Goal: Check status: Check status

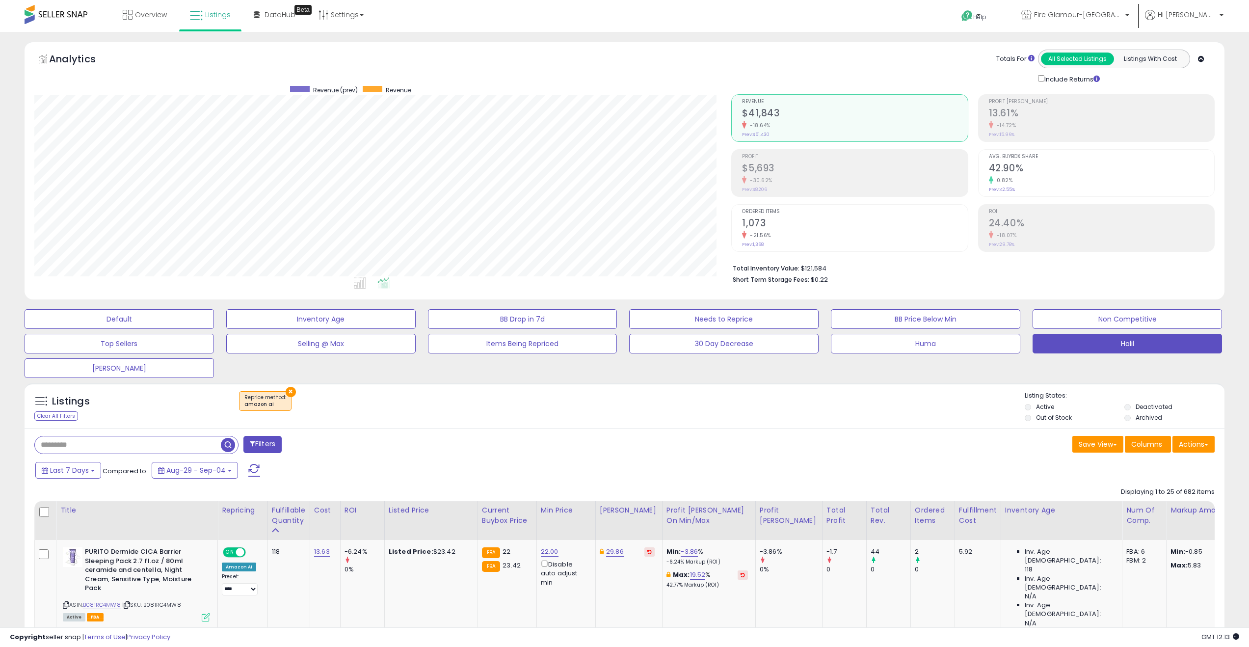
click at [1201, 58] on icon at bounding box center [1201, 59] width 6 height 6
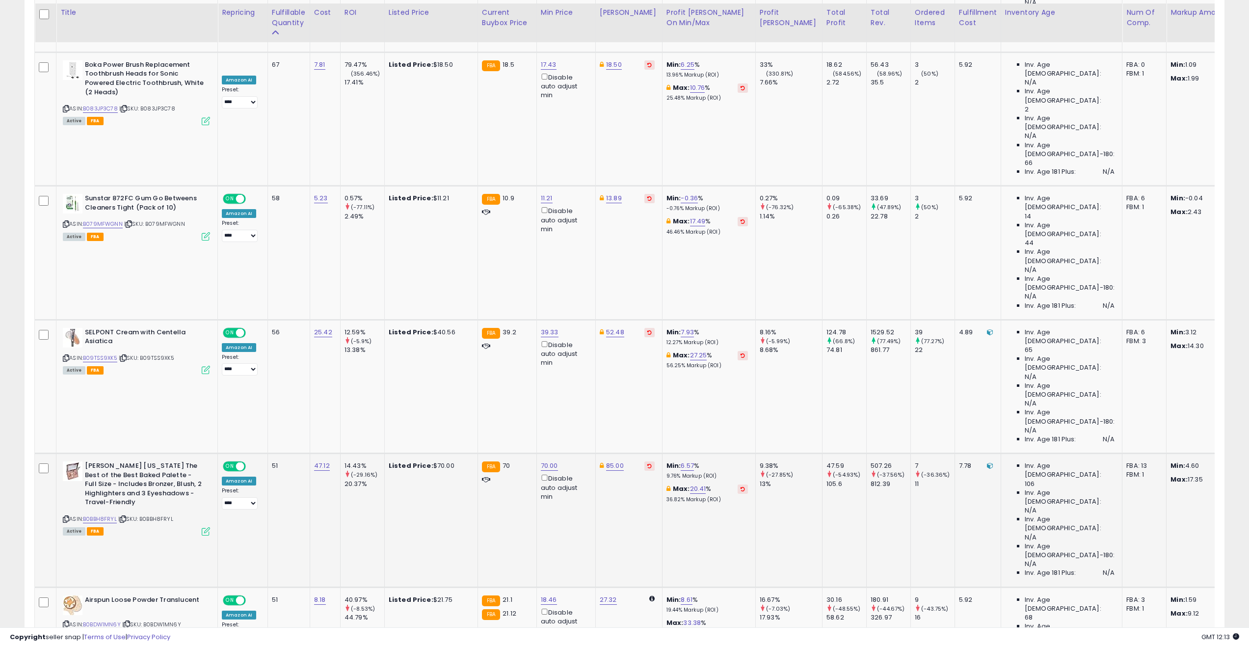
scroll to position [505, 0]
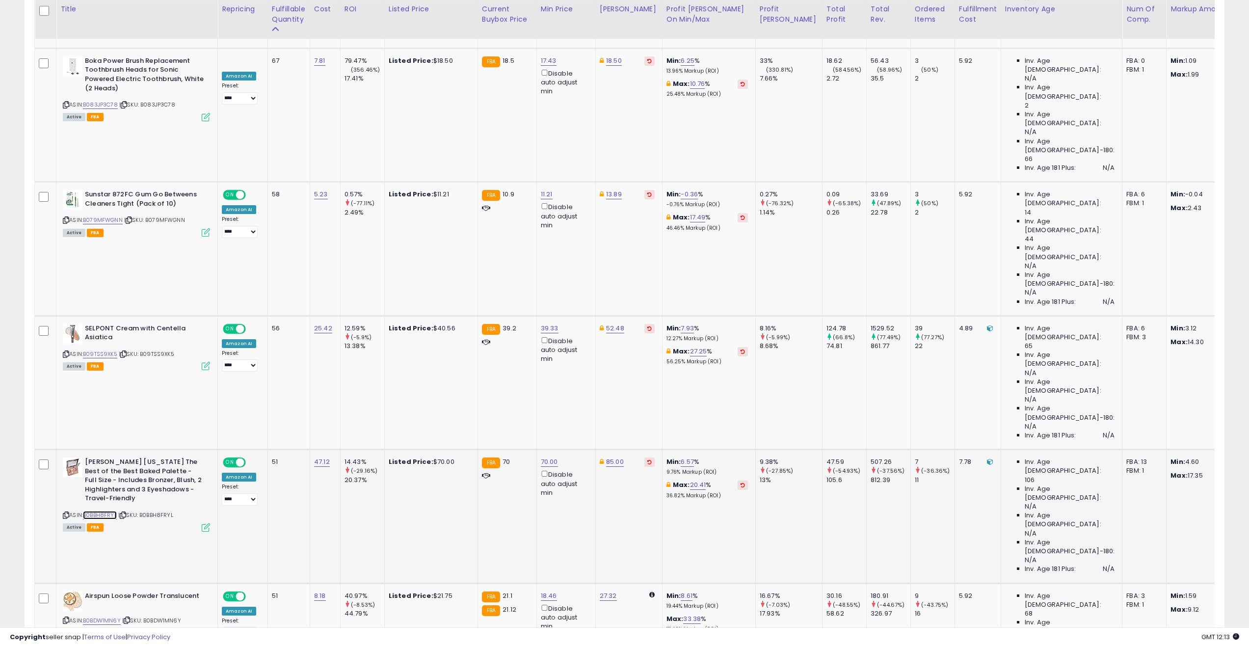
click at [105, 511] on link "B0BBH8FRYL" at bounding box center [100, 515] width 34 height 8
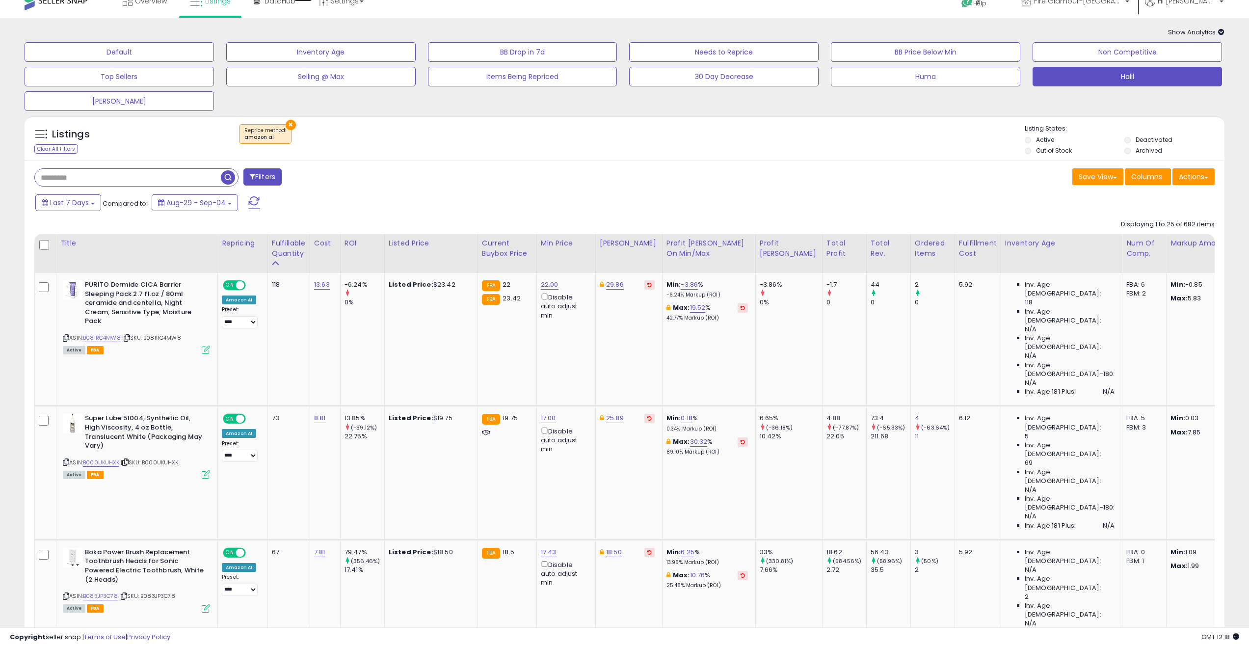
scroll to position [0, 0]
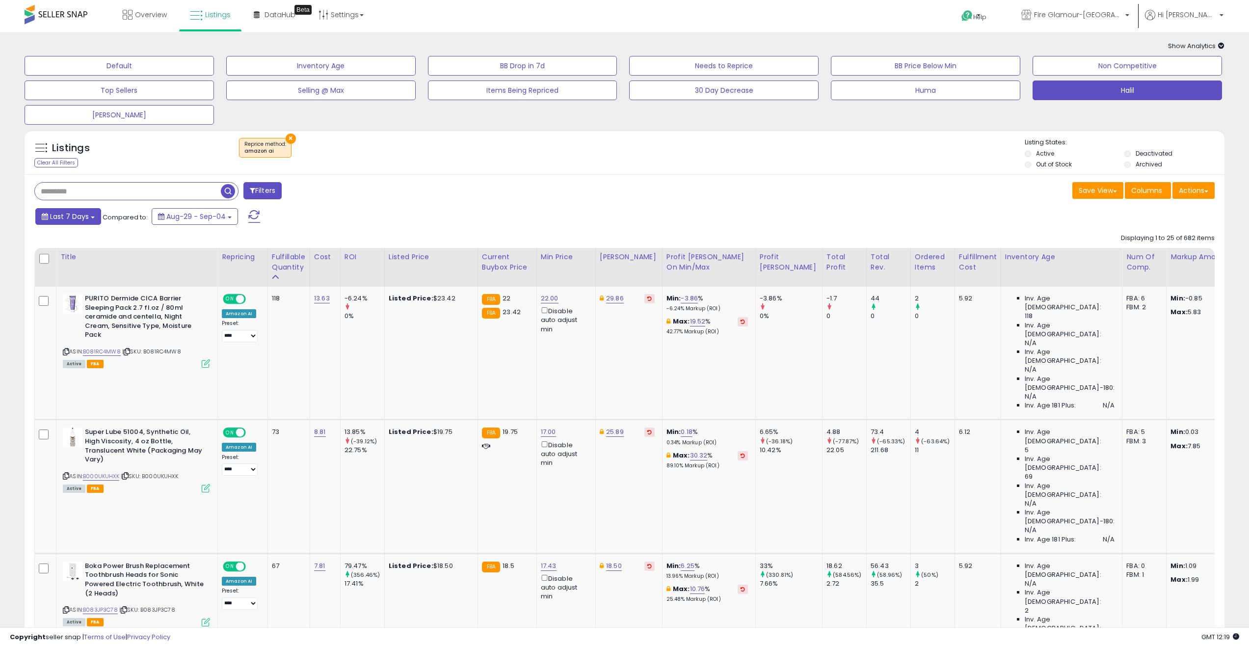
click at [80, 212] on span "Last 7 Days" at bounding box center [69, 217] width 39 height 10
click at [527, 197] on div "Filters" at bounding box center [326, 192] width 598 height 20
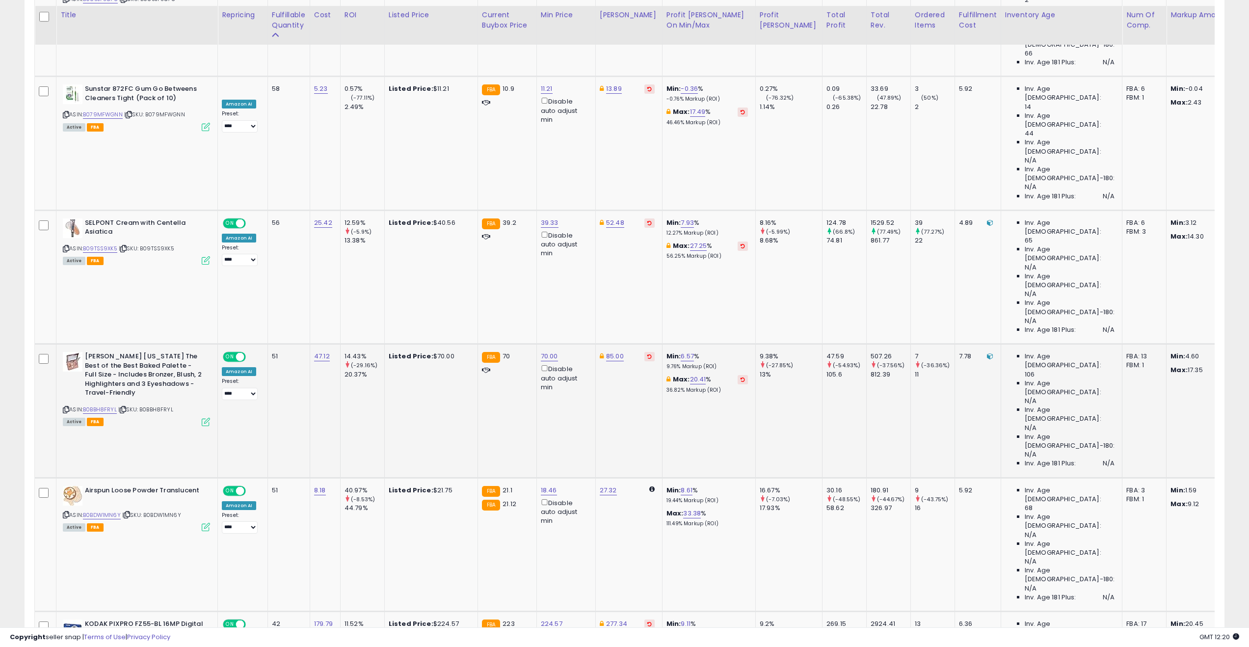
scroll to position [616, 0]
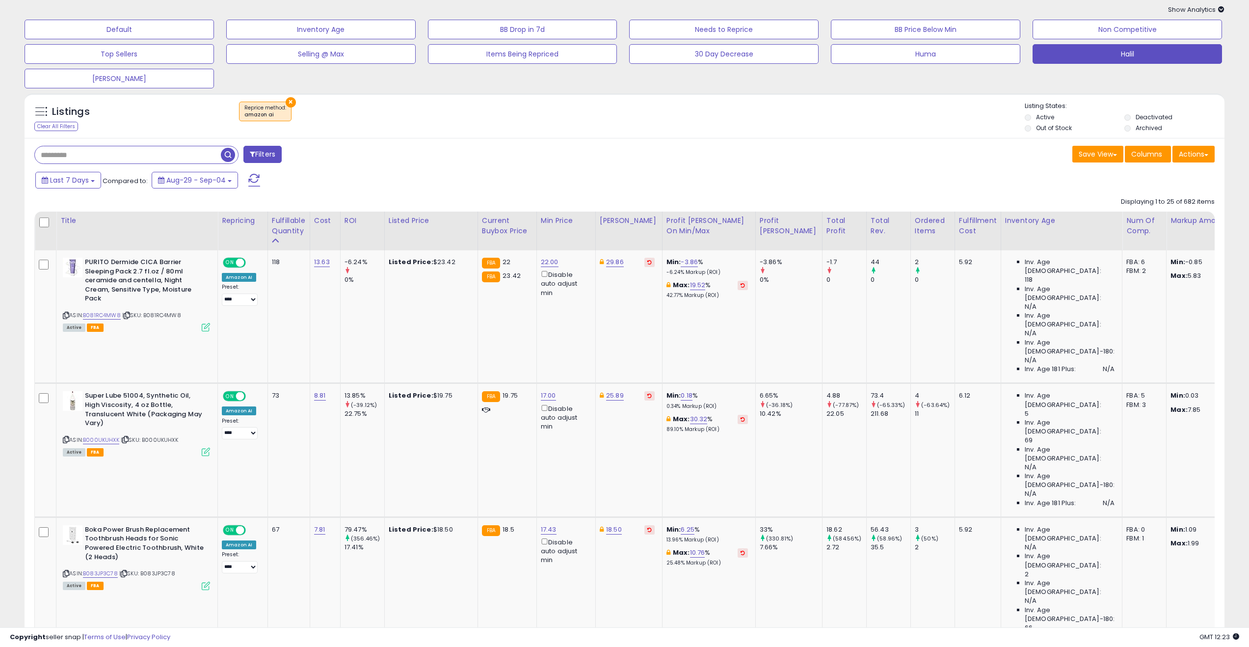
scroll to position [38, 0]
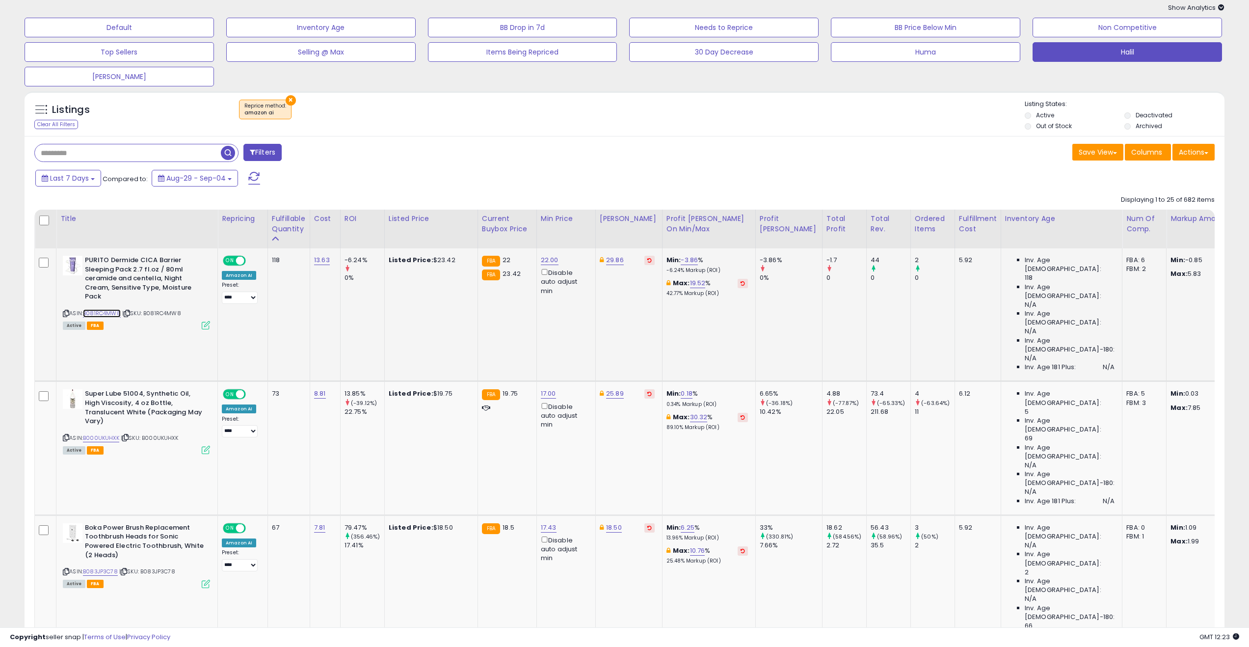
click at [114, 314] on link "B081RC4MW8" at bounding box center [102, 313] width 38 height 8
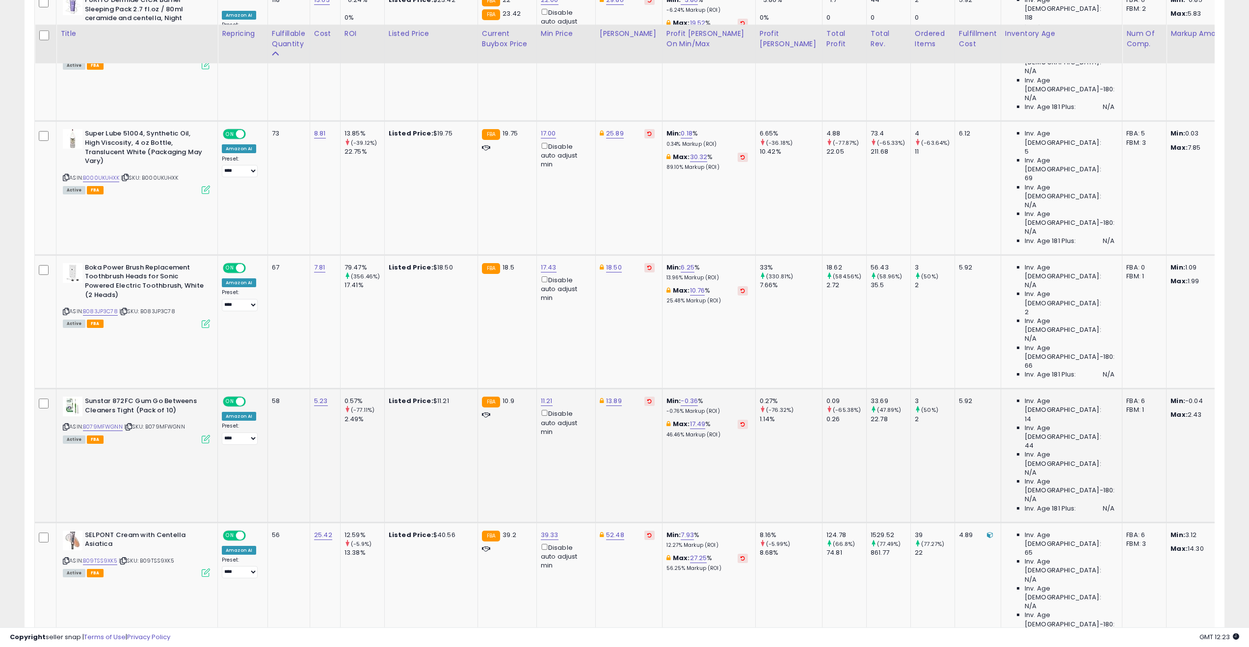
scroll to position [325, 0]
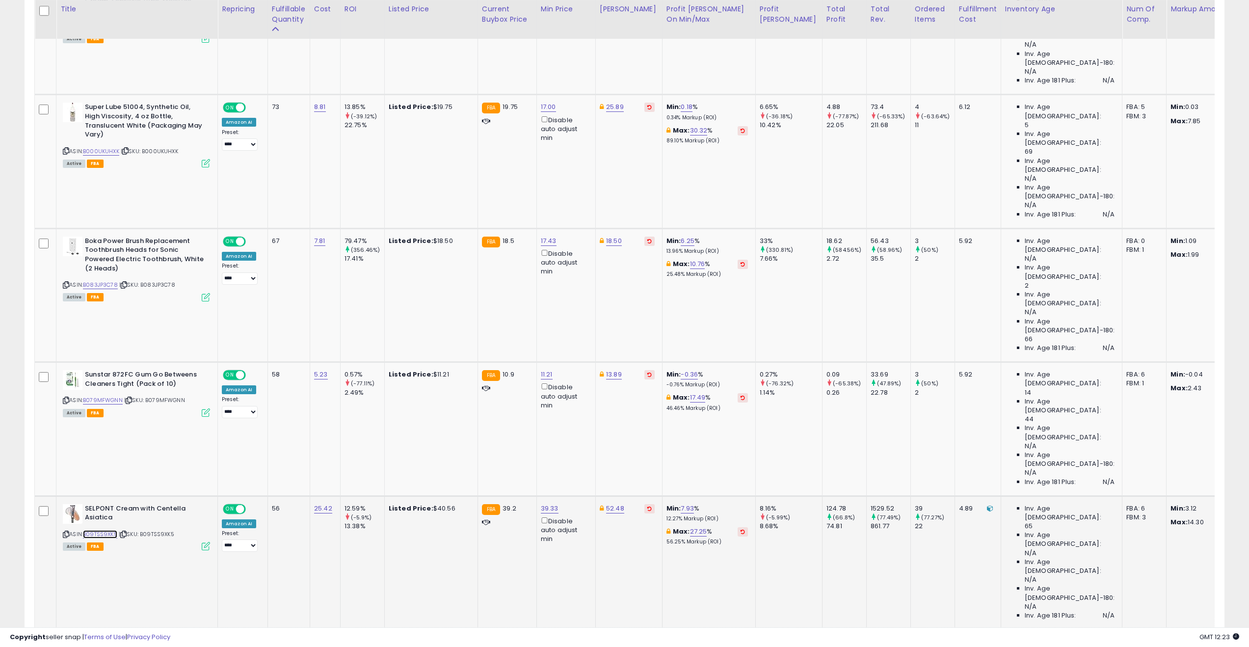
click at [102, 530] on link "B09TSS9XK5" at bounding box center [100, 534] width 34 height 8
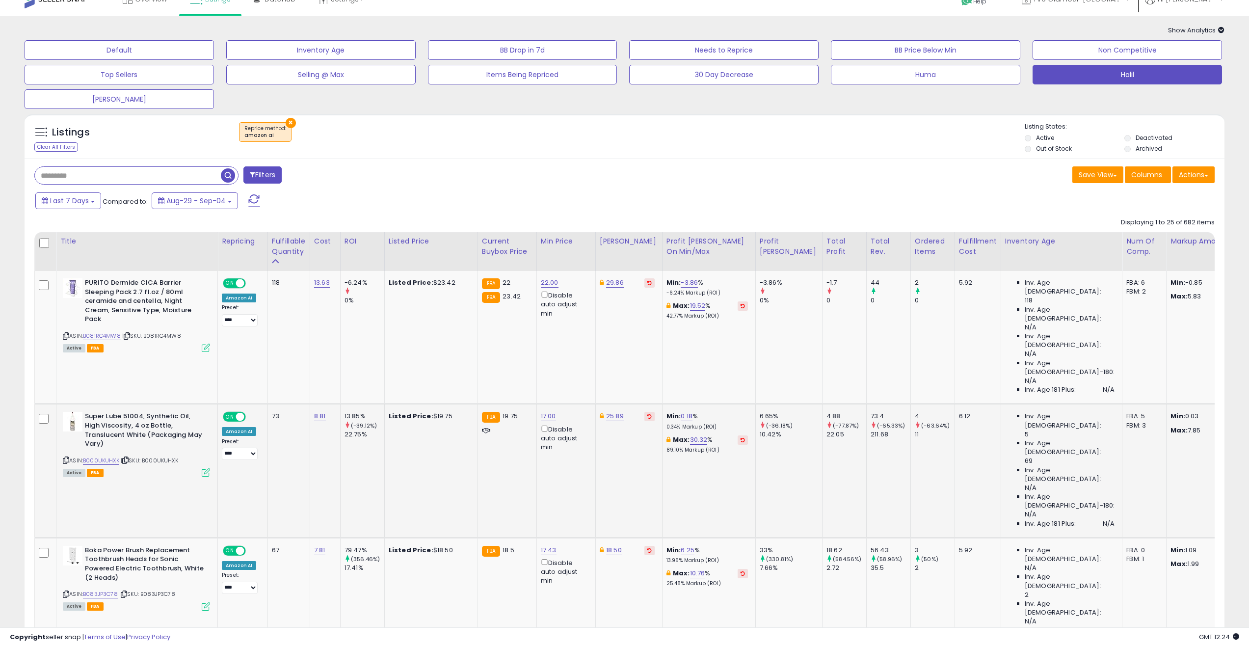
scroll to position [0, 0]
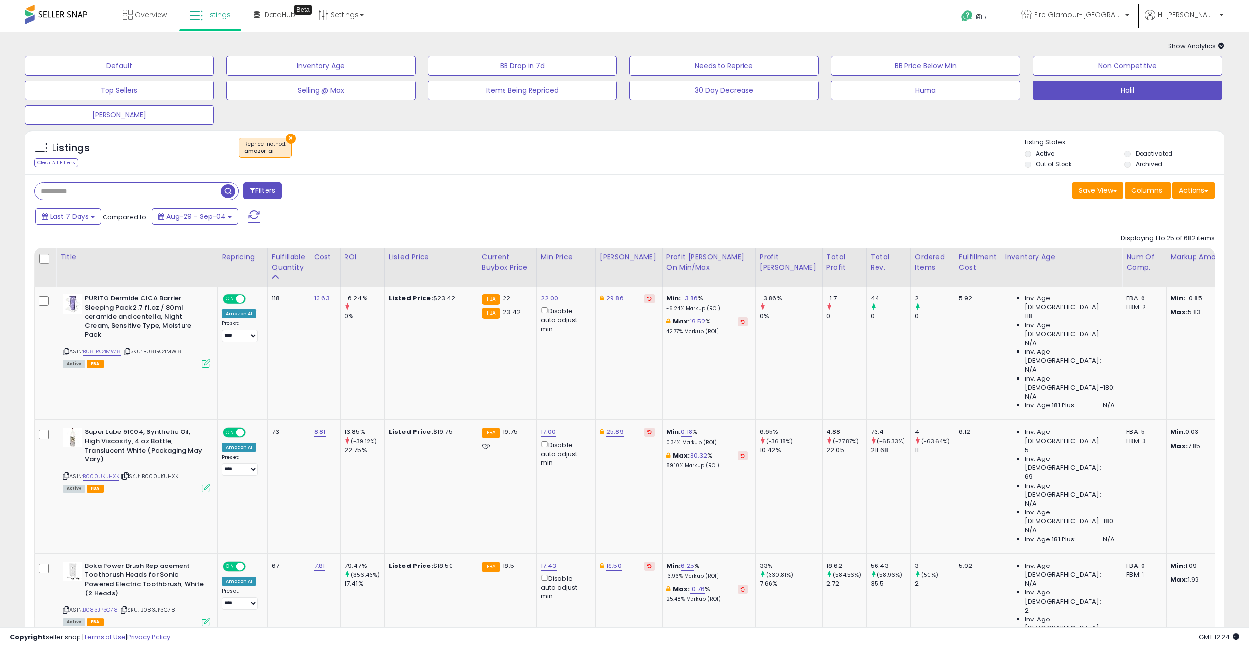
click at [289, 140] on button "×" at bounding box center [291, 138] width 10 height 10
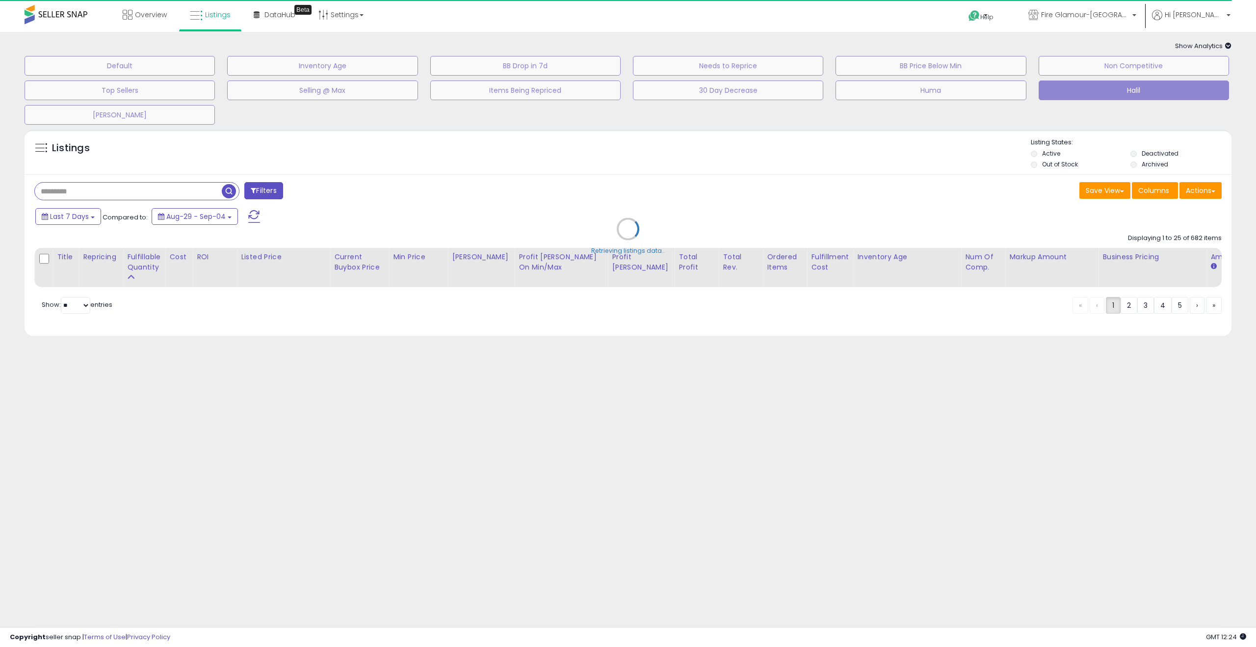
select select "*"
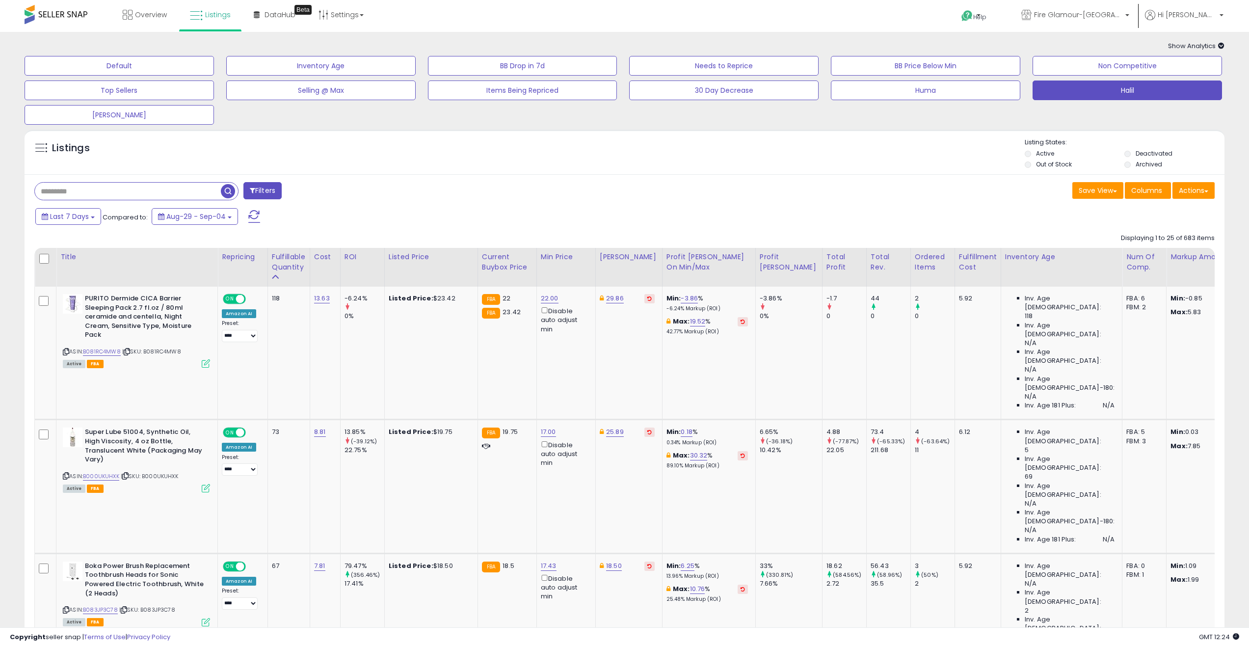
click at [262, 194] on button "Filters" at bounding box center [262, 190] width 38 height 17
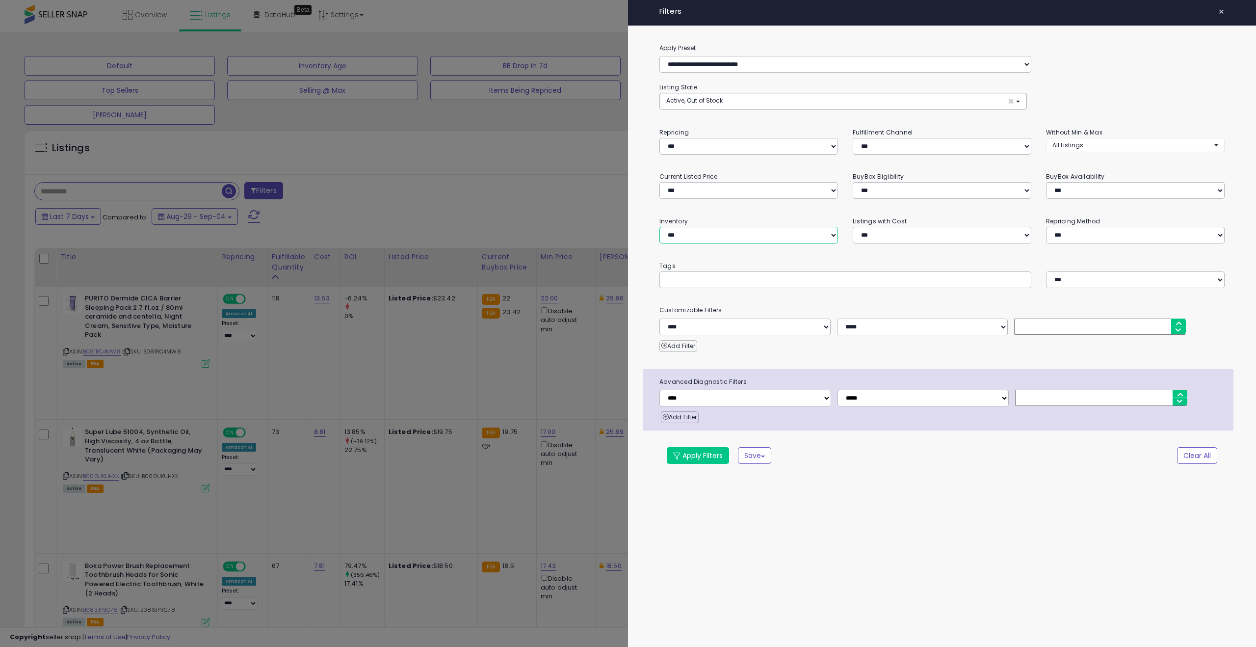
click at [808, 239] on select "**********" at bounding box center [749, 235] width 179 height 17
select select "********"
click at [660, 227] on select "**********" at bounding box center [749, 235] width 179 height 17
drag, startPoint x: 699, startPoint y: 461, endPoint x: 689, endPoint y: 463, distance: 10.5
click at [699, 461] on button "Apply Filters" at bounding box center [698, 455] width 62 height 17
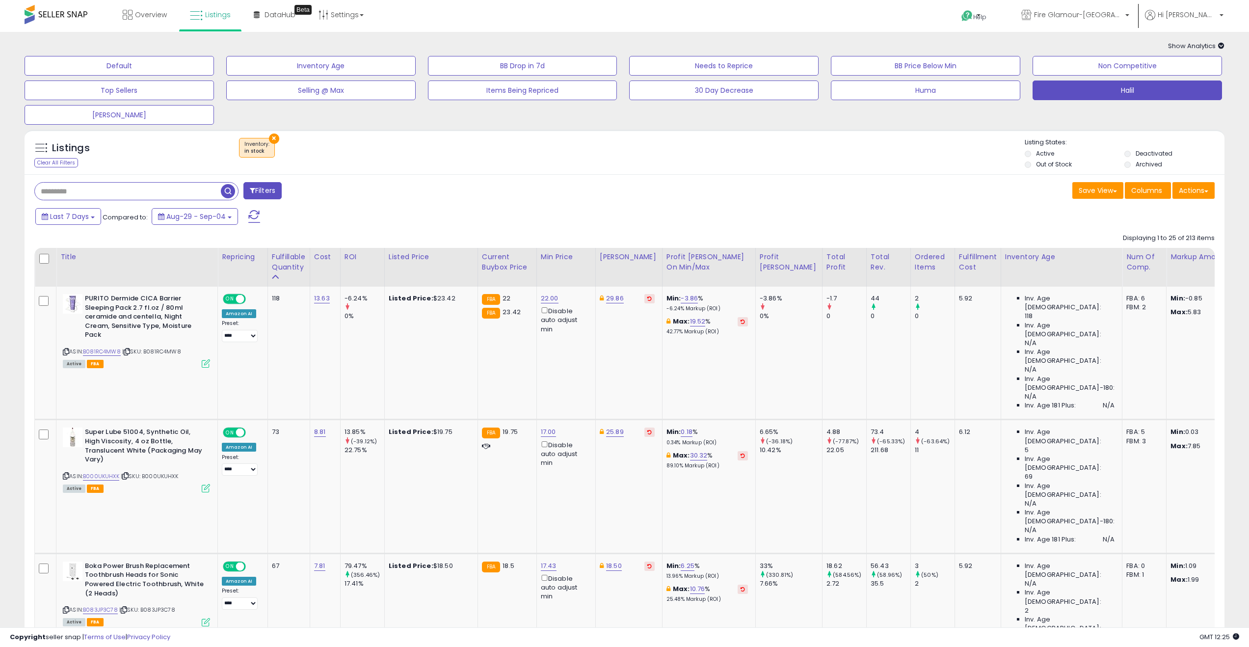
click at [271, 139] on button "×" at bounding box center [274, 138] width 10 height 10
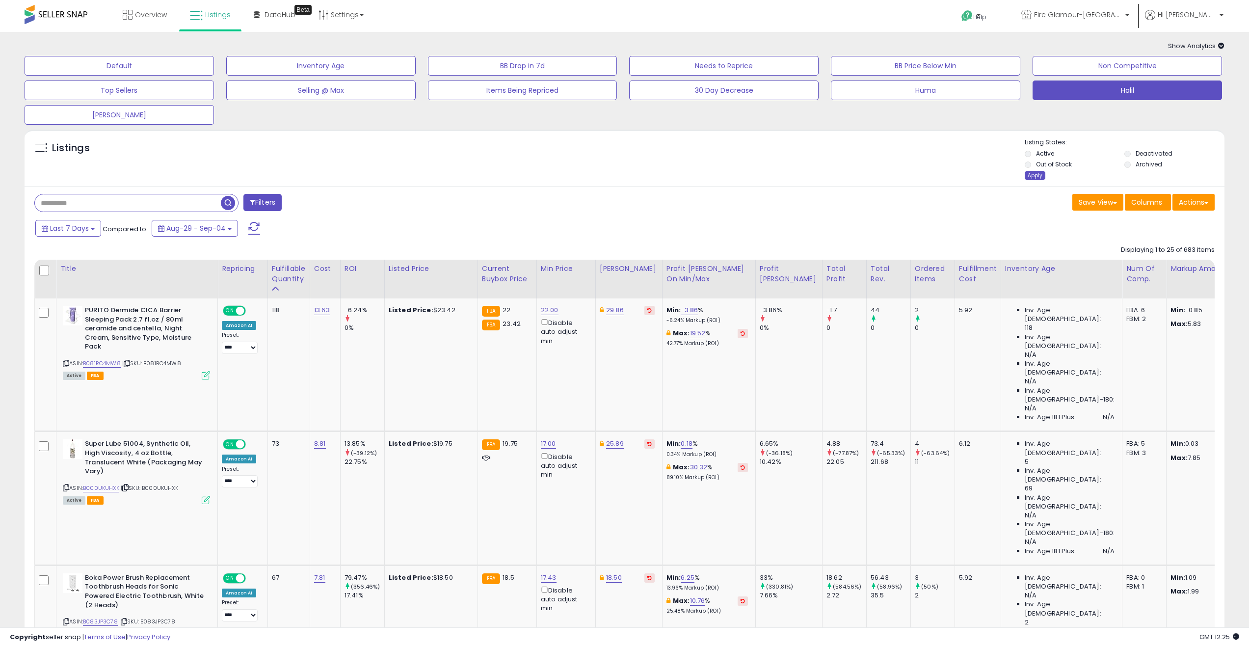
click at [1038, 176] on div "Apply" at bounding box center [1035, 175] width 21 height 9
click at [1035, 176] on div "Apply" at bounding box center [1035, 175] width 21 height 9
